Goal: Communication & Community: Answer question/provide support

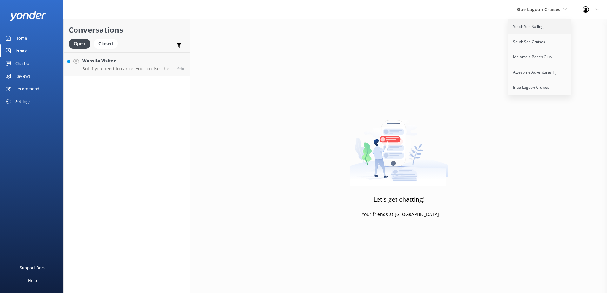
click at [542, 22] on link "South Sea Sailing" at bounding box center [539, 26] width 63 height 15
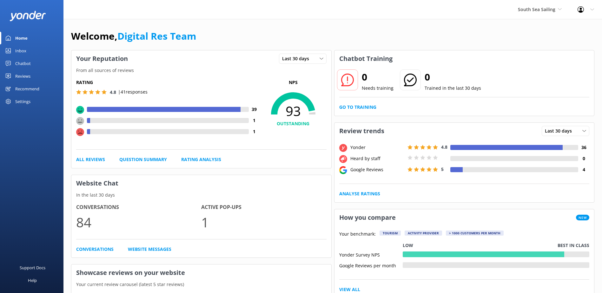
click at [33, 49] on link "Inbox" at bounding box center [31, 50] width 63 height 13
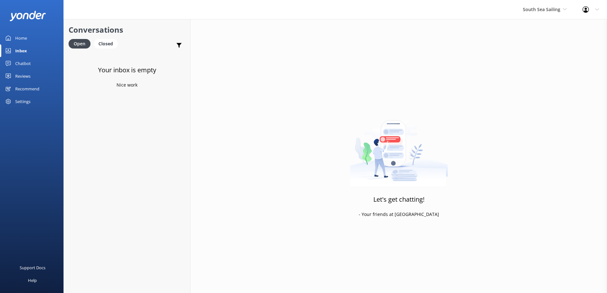
click at [550, 15] on div "South Sea Sailing South Sea Sailing South Sea Cruises Malamala Beach Club Aweso…" at bounding box center [545, 9] width 60 height 19
click at [545, 30] on link "South Sea Sailing" at bounding box center [546, 26] width 63 height 15
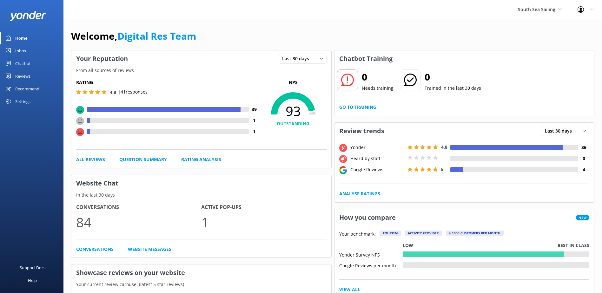
click at [526, 14] on div "South Sea Sailing South Sea Sailing South Sea Cruises Malamala Beach Club Aweso…" at bounding box center [540, 9] width 60 height 19
click at [543, 42] on link "South Sea Cruises" at bounding box center [541, 41] width 63 height 15
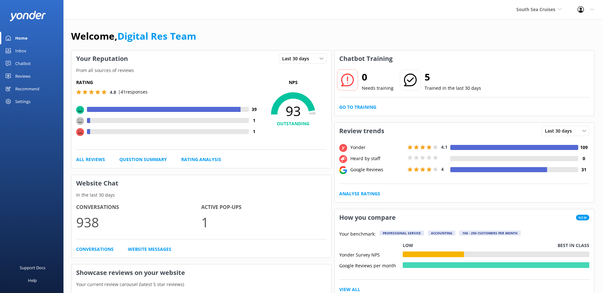
click at [377, 111] on div "Go to Training" at bounding box center [464, 107] width 250 height 7
click at [374, 107] on link "Go to Training" at bounding box center [357, 107] width 37 height 7
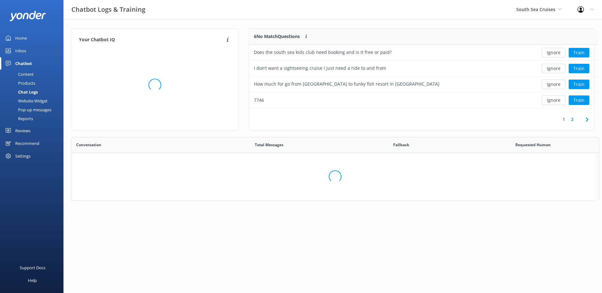
scroll to position [218, 518]
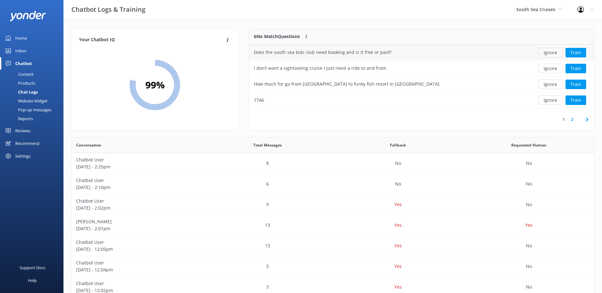
click at [548, 53] on button "Ignore" at bounding box center [550, 53] width 24 height 10
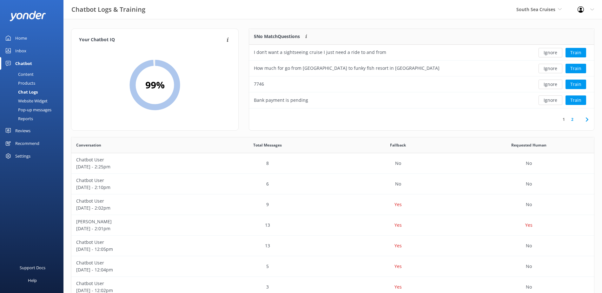
click at [548, 53] on button "Ignore" at bounding box center [550, 53] width 24 height 10
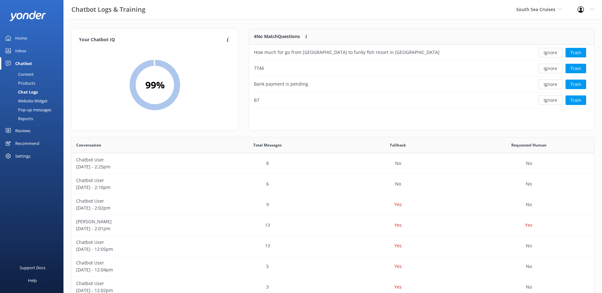
click at [548, 53] on button "Ignore" at bounding box center [550, 53] width 24 height 10
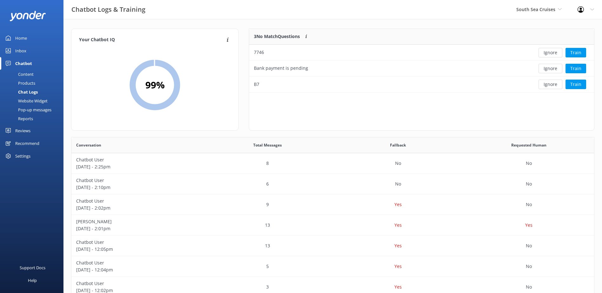
scroll to position [59, 340]
click at [548, 53] on button "Ignore" at bounding box center [550, 53] width 24 height 10
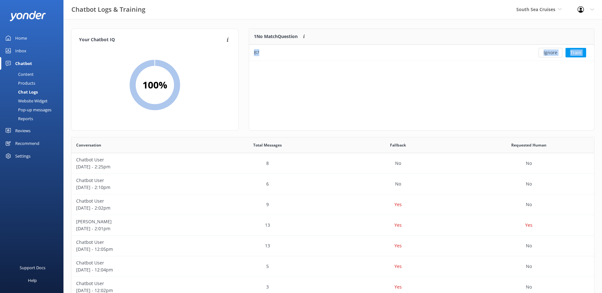
scroll to position [27, 340]
click at [552, 54] on button "Ignore" at bounding box center [550, 53] width 24 height 10
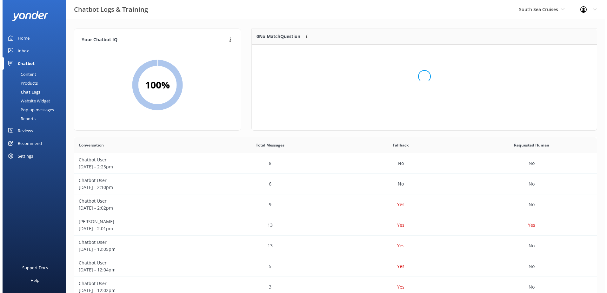
scroll to position [75, 340]
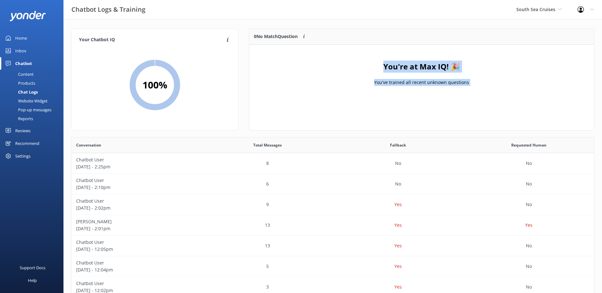
click at [25, 49] on div "Inbox" at bounding box center [20, 50] width 11 height 13
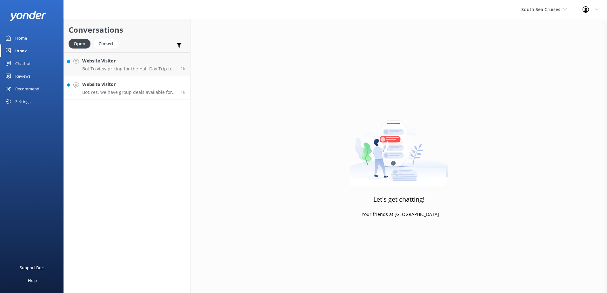
click at [108, 87] on h4 "Website Visitor" at bounding box center [129, 84] width 94 height 7
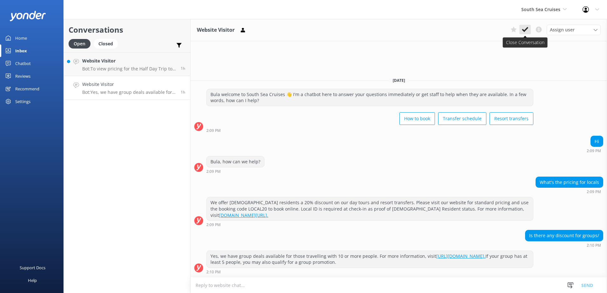
click at [528, 27] on button at bounding box center [524, 30] width 11 height 10
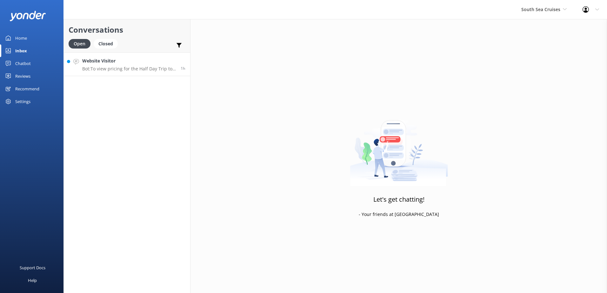
click at [148, 64] on h4 "Website Visitor" at bounding box center [129, 60] width 94 height 7
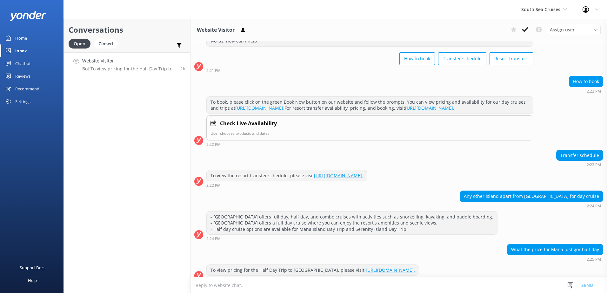
scroll to position [43, 0]
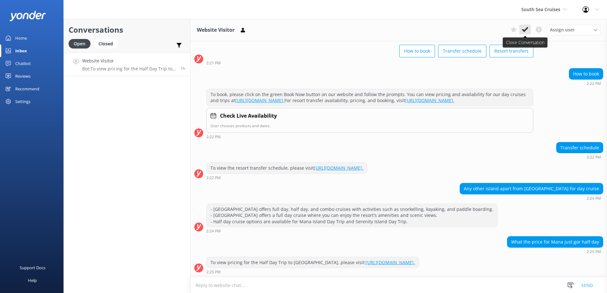
click at [527, 28] on use at bounding box center [525, 29] width 6 height 5
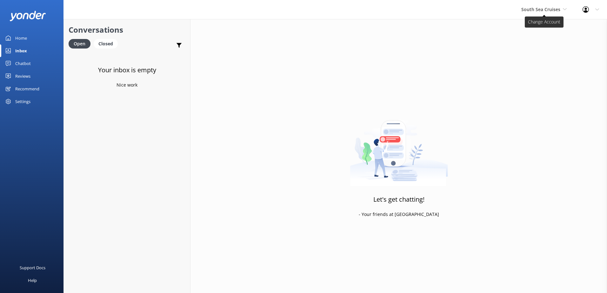
click at [535, 10] on span "South Sea Cruises" at bounding box center [540, 9] width 39 height 6
click at [534, 56] on link "Malamala Beach Club" at bounding box center [544, 56] width 63 height 15
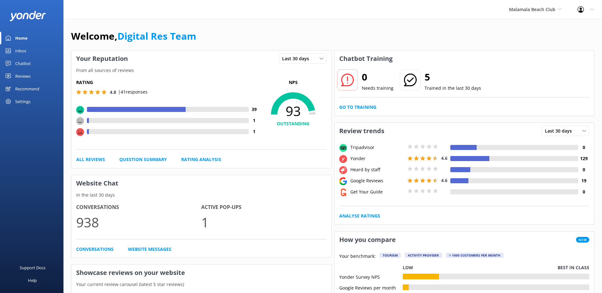
click at [23, 49] on div "Inbox" at bounding box center [20, 50] width 11 height 13
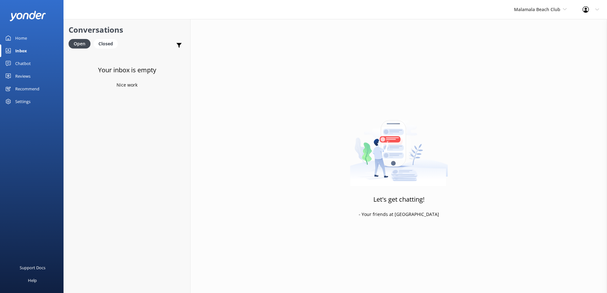
click at [538, 15] on div "Malamala Beach Club South Sea Sailing South Sea Cruises Malamala Beach Club Awe…" at bounding box center [540, 9] width 69 height 19
click at [539, 72] on link "Awesome Adventures Fiji" at bounding box center [537, 72] width 63 height 15
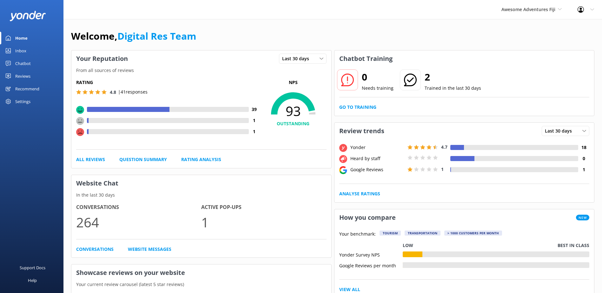
click at [28, 51] on link "Inbox" at bounding box center [31, 50] width 63 height 13
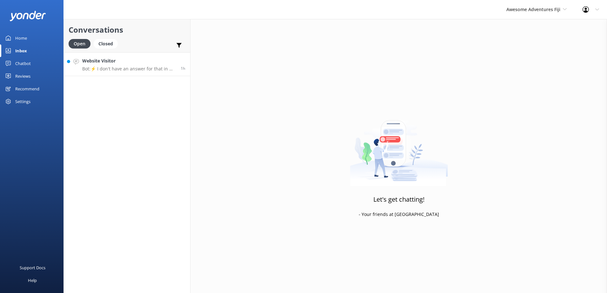
click at [124, 64] on h4 "Website Visitor" at bounding box center [129, 60] width 94 height 7
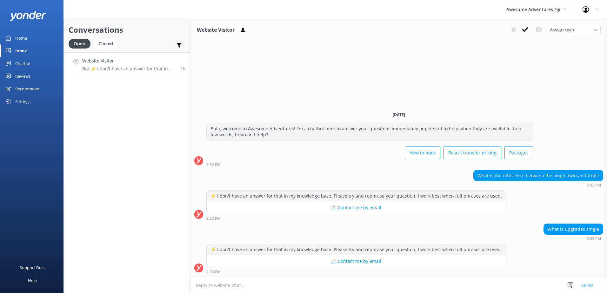
click at [316, 290] on textarea at bounding box center [398, 286] width 416 height 16
click at [561, 288] on div "Snippets Manage Save time responding and get consistent tone of response by cre…" at bounding box center [581, 286] width 49 height 16
click at [553, 285] on textarea at bounding box center [398, 286] width 416 height 16
paste textarea "Please contact & liaise directly with our Awesome Adventures Fiji Reservations …"
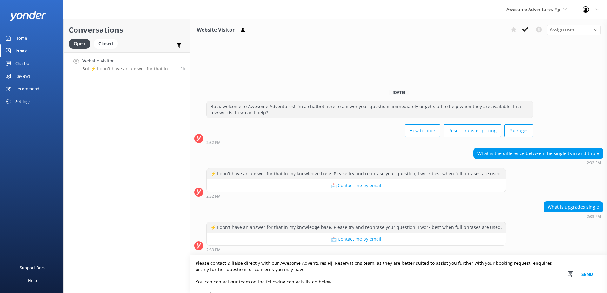
type textarea "Please contact & liaise directly with our Awesome Adventures Fiji Reservations …"
click at [585, 279] on button "Send" at bounding box center [587, 274] width 24 height 38
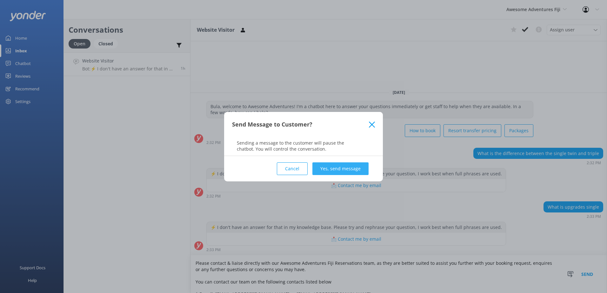
click at [348, 163] on button "Yes, send message" at bounding box center [340, 168] width 56 height 13
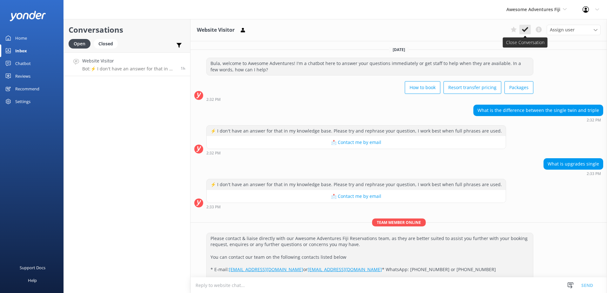
click at [527, 27] on icon at bounding box center [525, 29] width 6 height 6
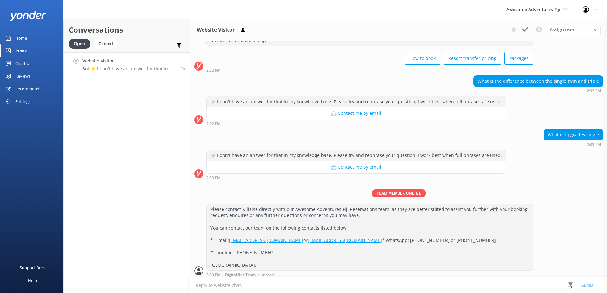
scroll to position [44, 0]
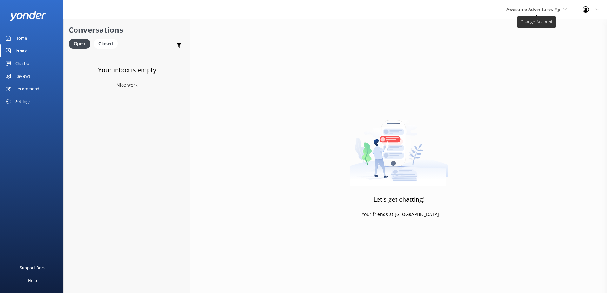
click at [540, 10] on span "Awesome Adventures Fiji" at bounding box center [533, 9] width 54 height 6
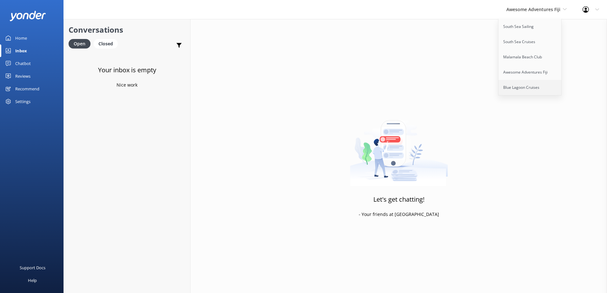
click at [509, 87] on link "Blue Lagoon Cruises" at bounding box center [529, 87] width 63 height 15
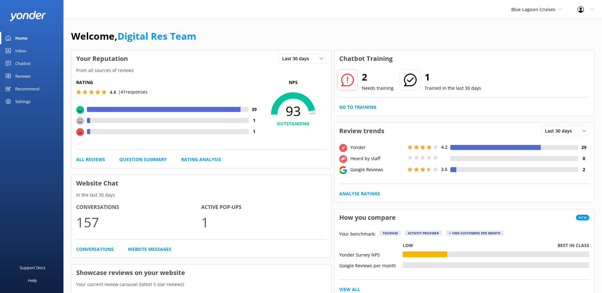
click at [349, 103] on div "2 Needs training 1 Trained in the last 30 days Go to Training" at bounding box center [464, 91] width 260 height 49
click at [9, 54] on link "Inbox" at bounding box center [31, 50] width 63 height 13
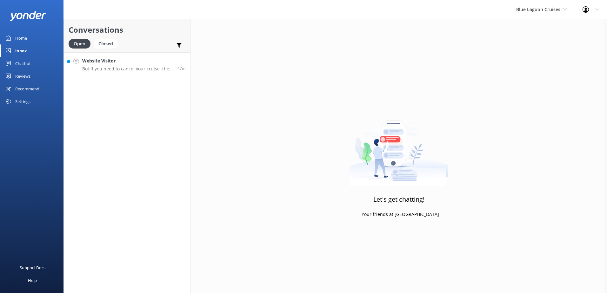
click at [124, 71] on p "Bot: If you need to cancel your cruise, the refund depends on how far in advanc…" at bounding box center [127, 69] width 90 height 6
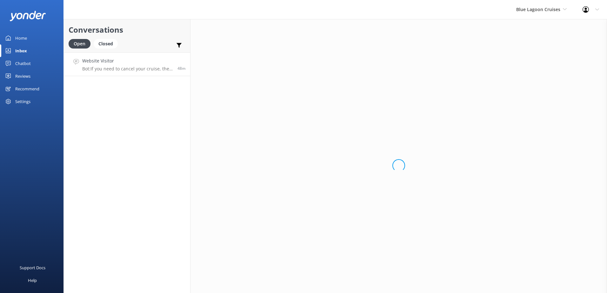
click at [268, 284] on div "Loading.." at bounding box center [398, 165] width 416 height 293
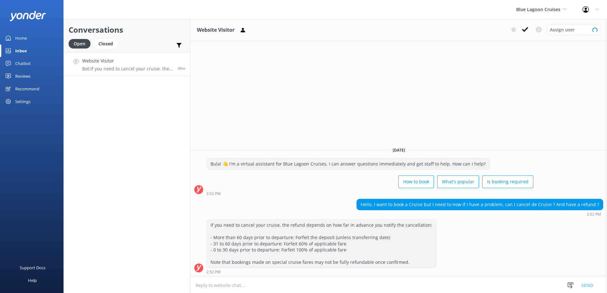
click at [268, 284] on textarea at bounding box center [398, 286] width 416 height 16
drag, startPoint x: 0, startPoint y: 0, endPoint x: 276, endPoint y: 288, distance: 398.8
click at [267, 285] on textarea "Please refer to our terms and condtions for more information on our cancellatio…" at bounding box center [398, 285] width 416 height 16
click at [410, 292] on textarea "Please refer to our terms and conditions for more information on our cancellati…" at bounding box center [398, 285] width 416 height 16
paste textarea "https://www.bluelagooncruises.com/terms-and-conditions"
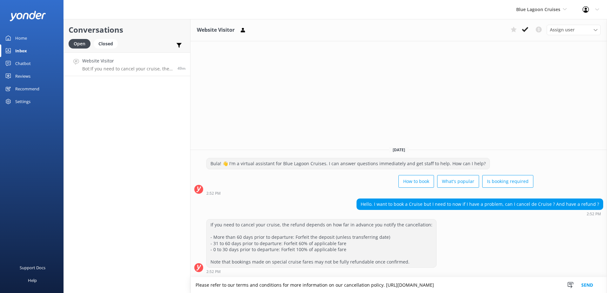
type textarea "Please refer to our terms and conditions for more information on our cancellati…"
click at [585, 287] on button "Send" at bounding box center [587, 285] width 24 height 16
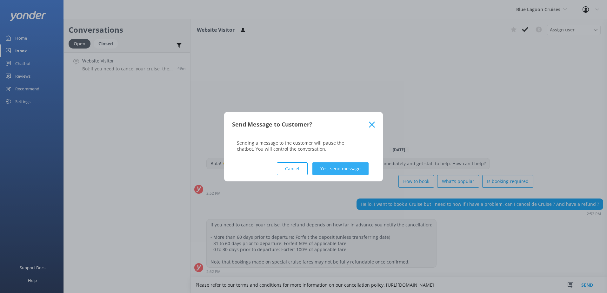
click at [330, 166] on button "Yes, send message" at bounding box center [340, 168] width 56 height 13
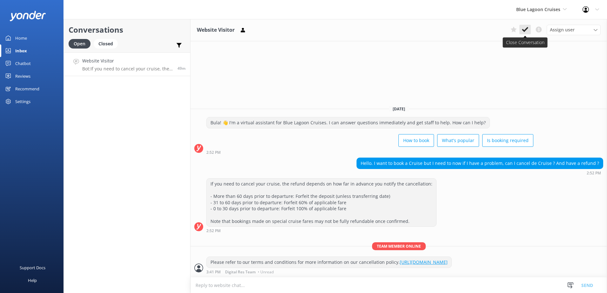
click at [530, 29] on button at bounding box center [524, 30] width 11 height 10
